Goal: Task Accomplishment & Management: Manage account settings

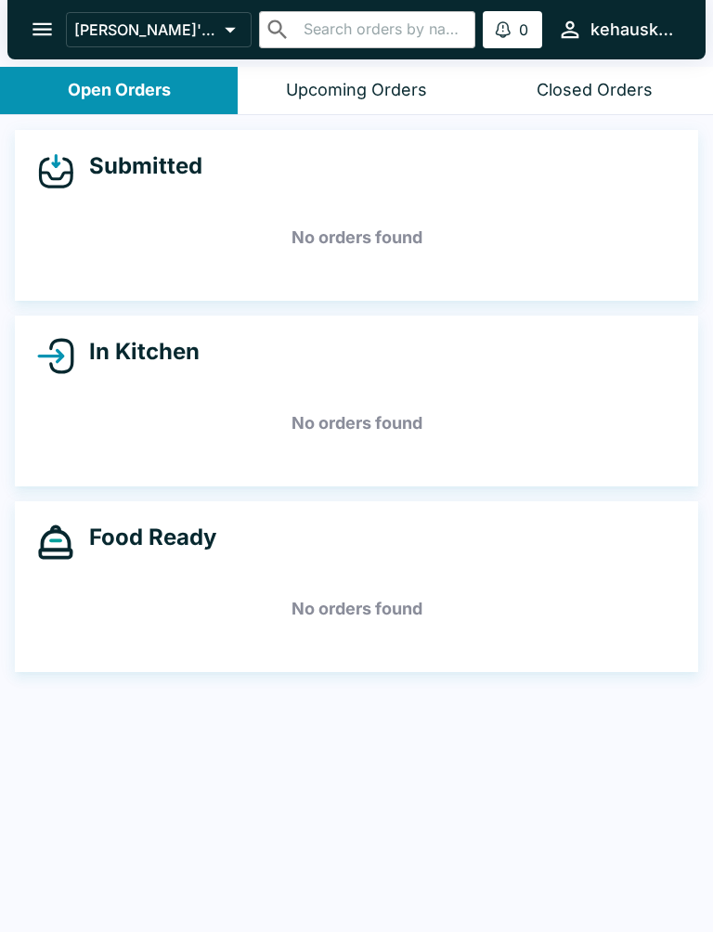
scroll to position [3, 0]
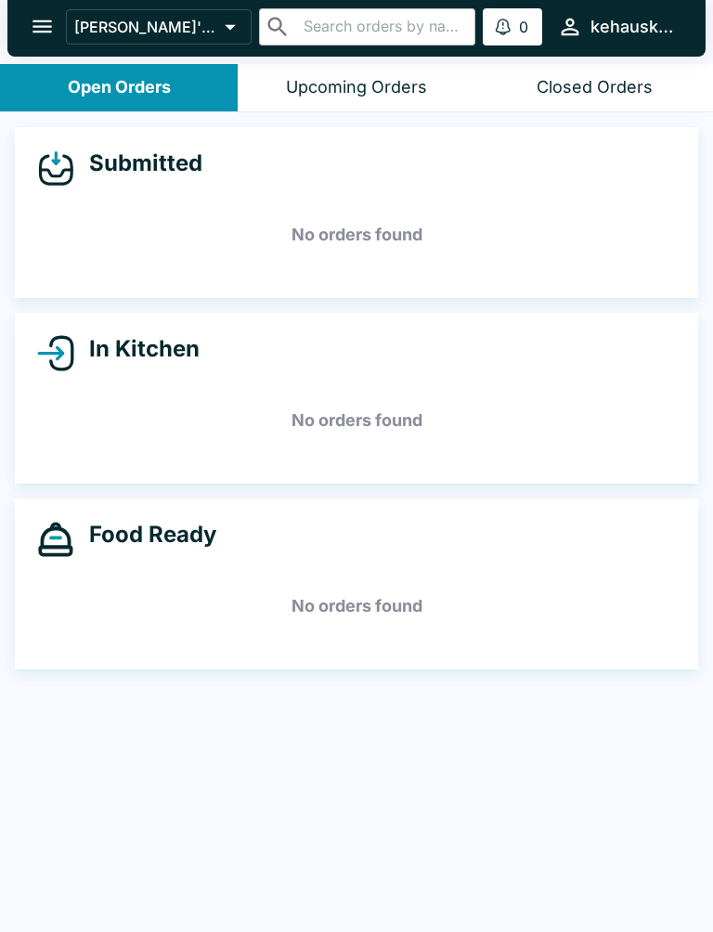
click at [37, 19] on icon "open drawer" at bounding box center [42, 26] width 25 height 25
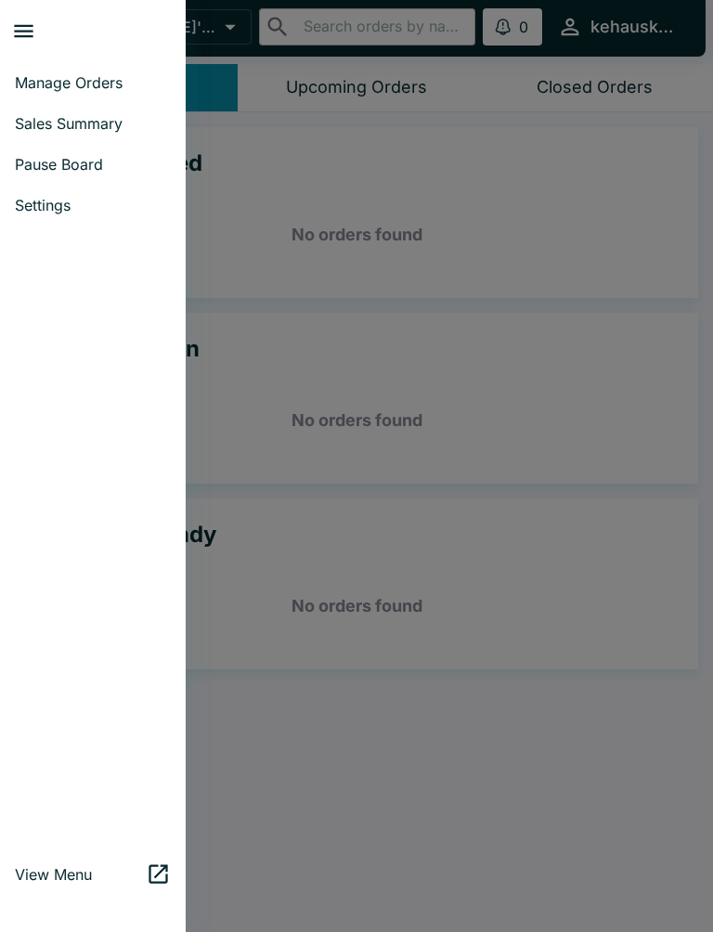
click at [112, 120] on span "Sales Summary" at bounding box center [93, 123] width 156 height 19
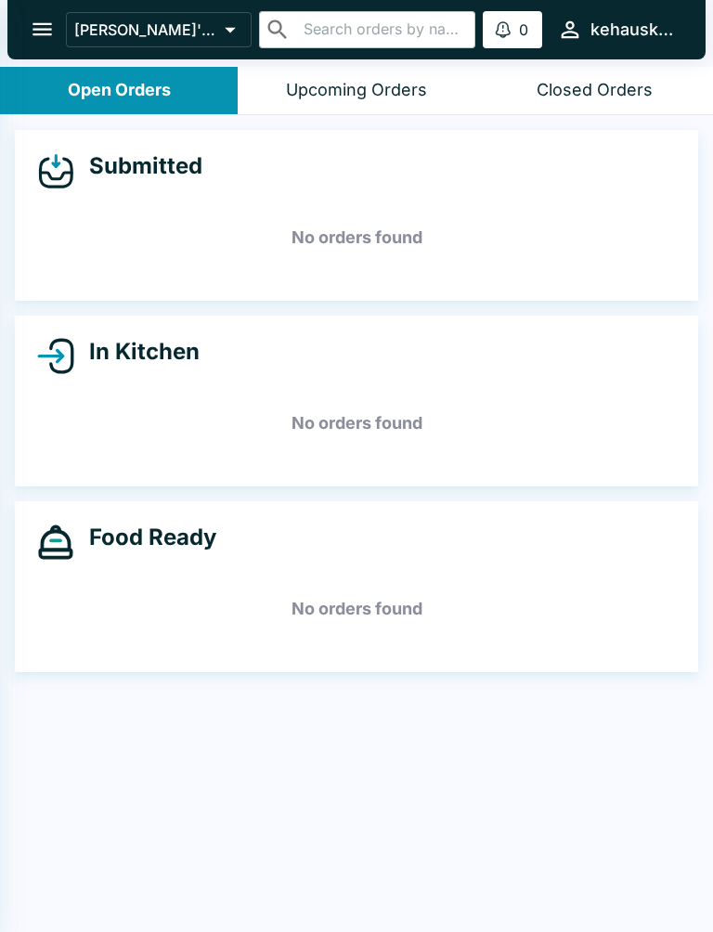
select select "03:00"
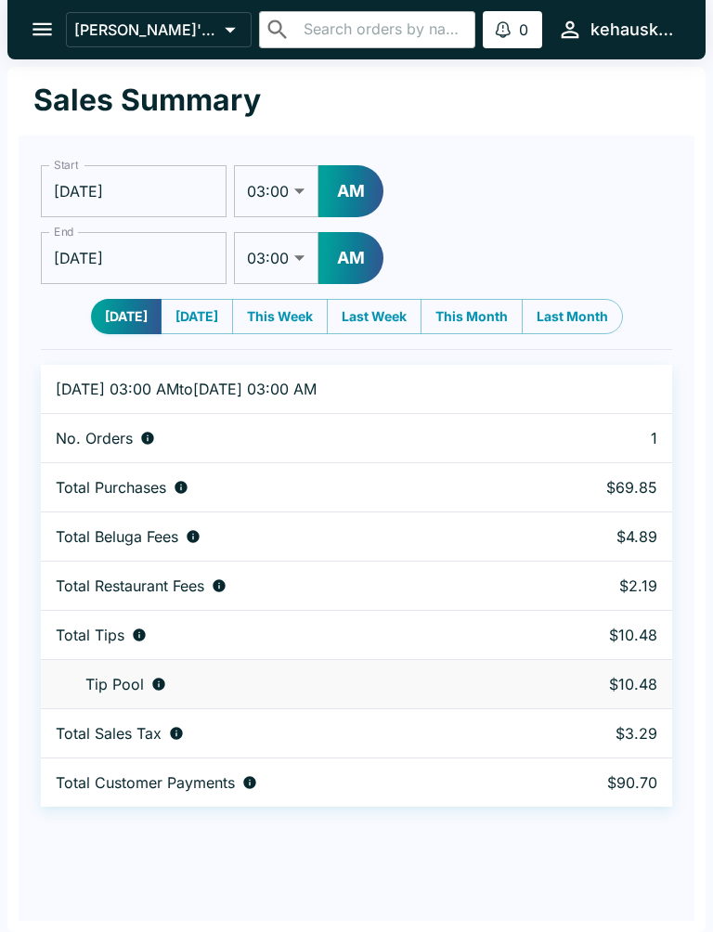
click at [27, 3] on div "[PERSON_NAME]'s Kitchen ​ ​ 0 Alerts kehauskitchen" at bounding box center [356, 29] width 698 height 59
click at [45, 19] on icon "open drawer" at bounding box center [42, 29] width 25 height 25
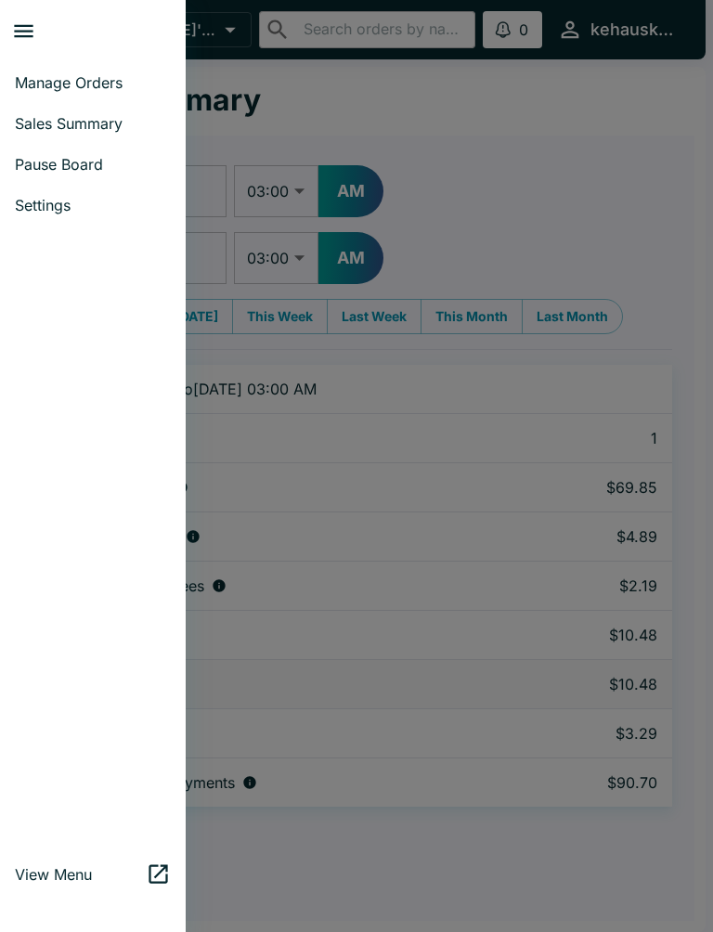
click at [116, 72] on link "Manage Orders" at bounding box center [93, 82] width 186 height 41
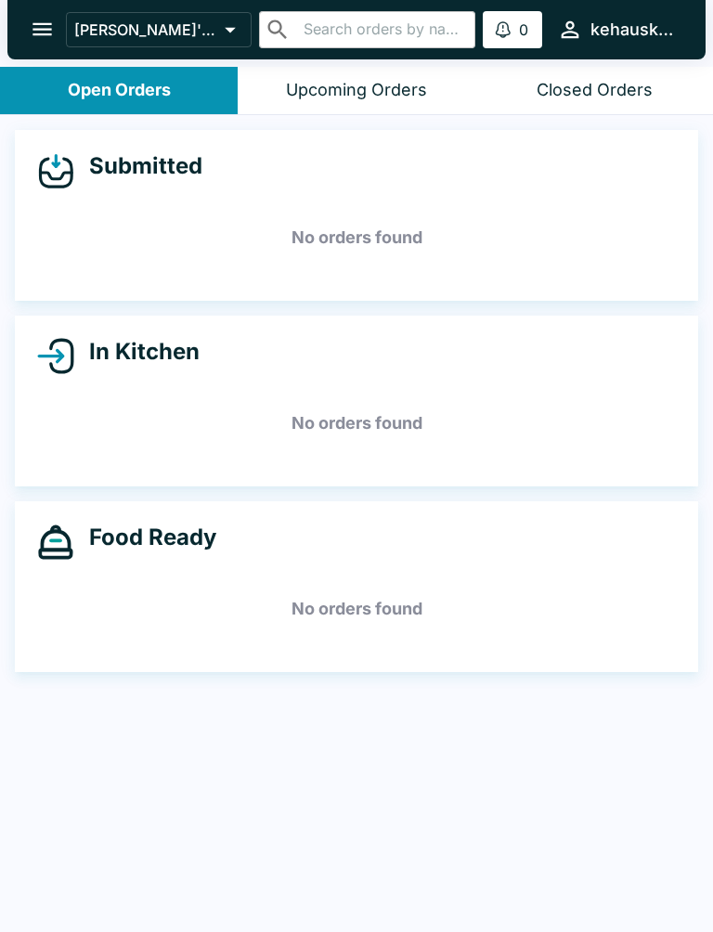
click at [703, 903] on div "Submitted No orders found In Kitchen No orders found Food Ready No orders found" at bounding box center [356, 525] width 713 height 820
